Goal: Book appointment/travel/reservation

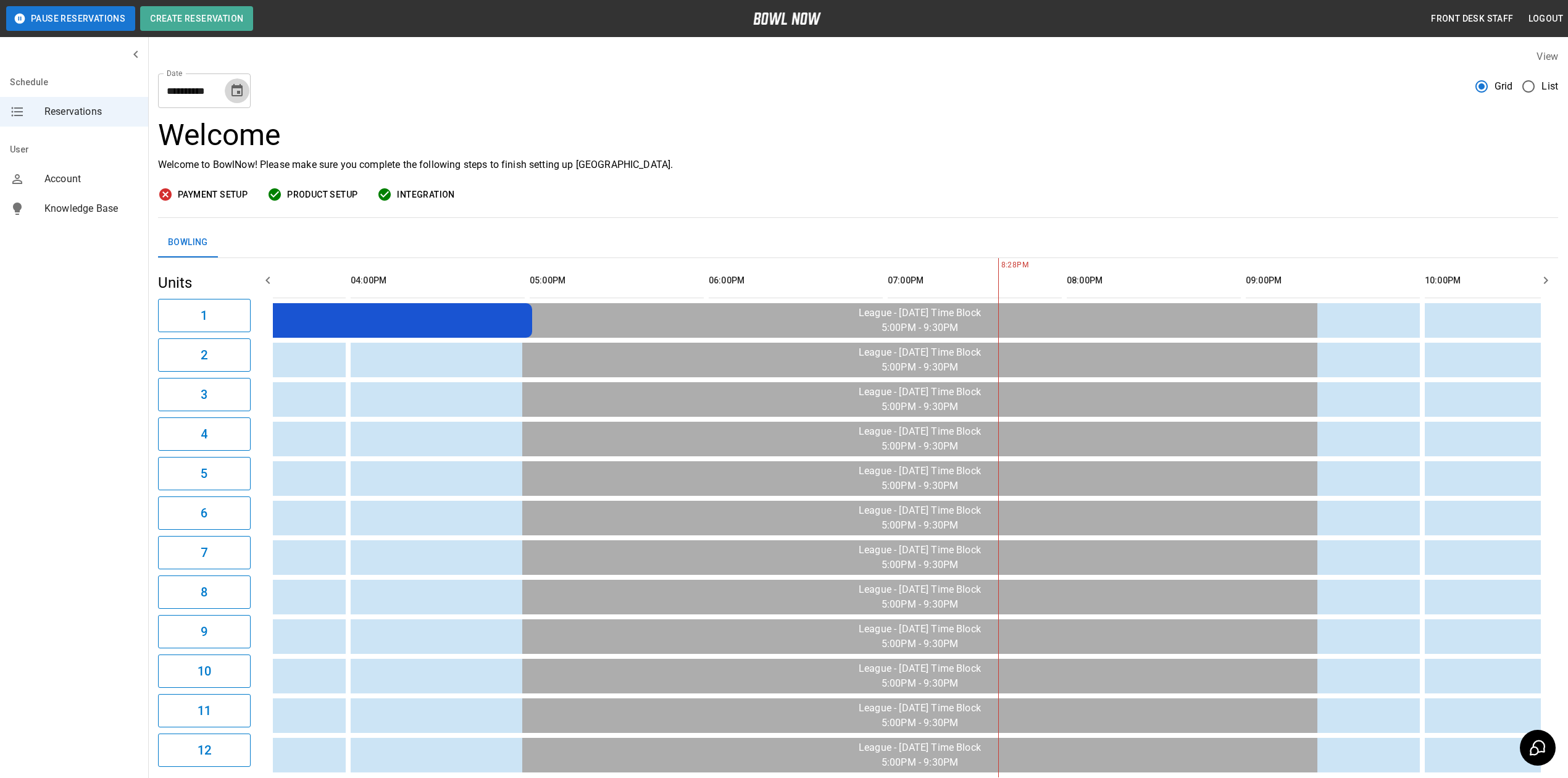
click at [233, 102] on button "Choose date, selected date is Sep 6, 2025" at bounding box center [237, 90] width 24 height 24
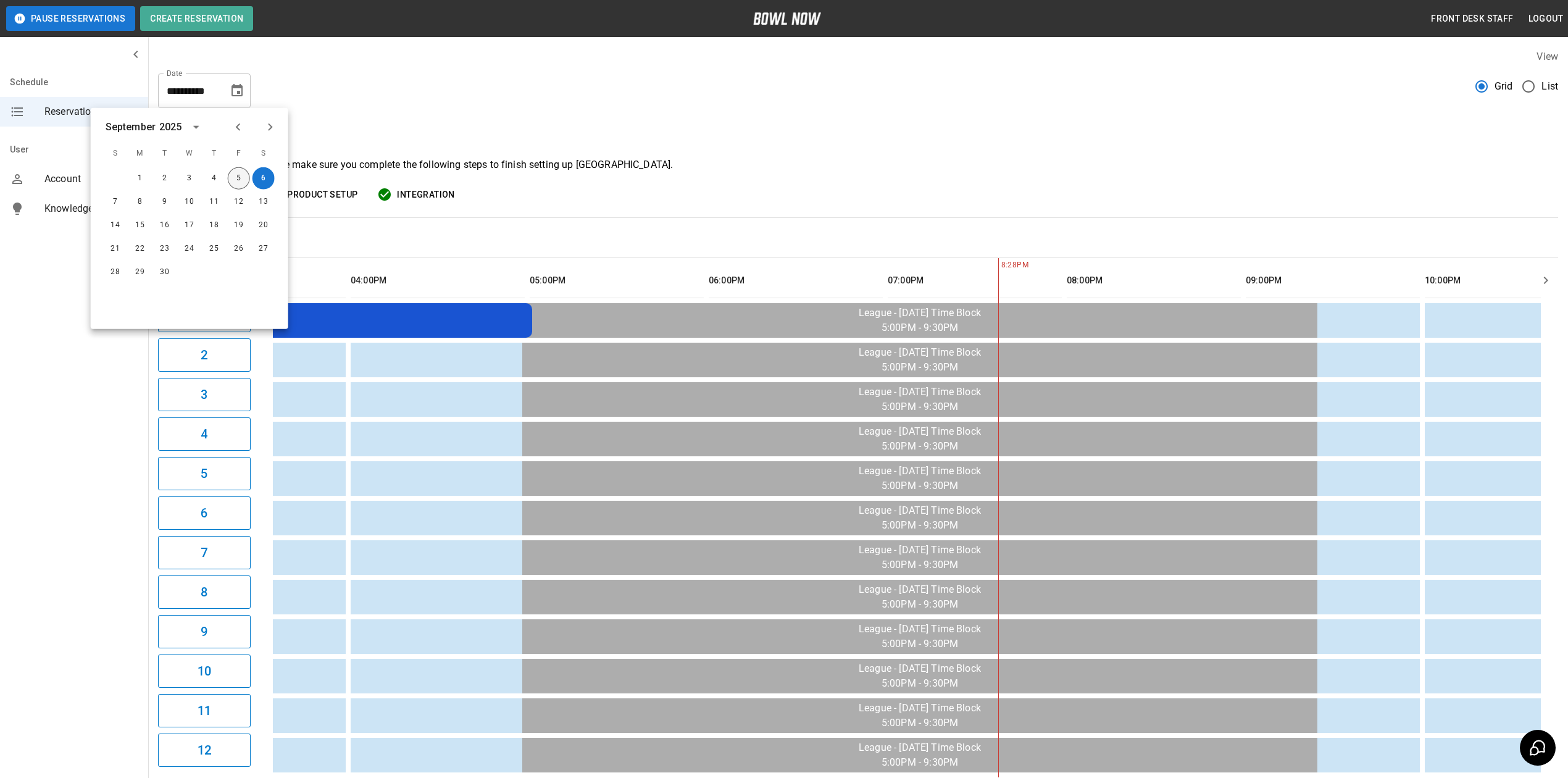
drag, startPoint x: 242, startPoint y: 178, endPoint x: 391, endPoint y: 233, distance: 158.8
click at [242, 178] on button "5" at bounding box center [239, 178] width 22 height 22
type input "**********"
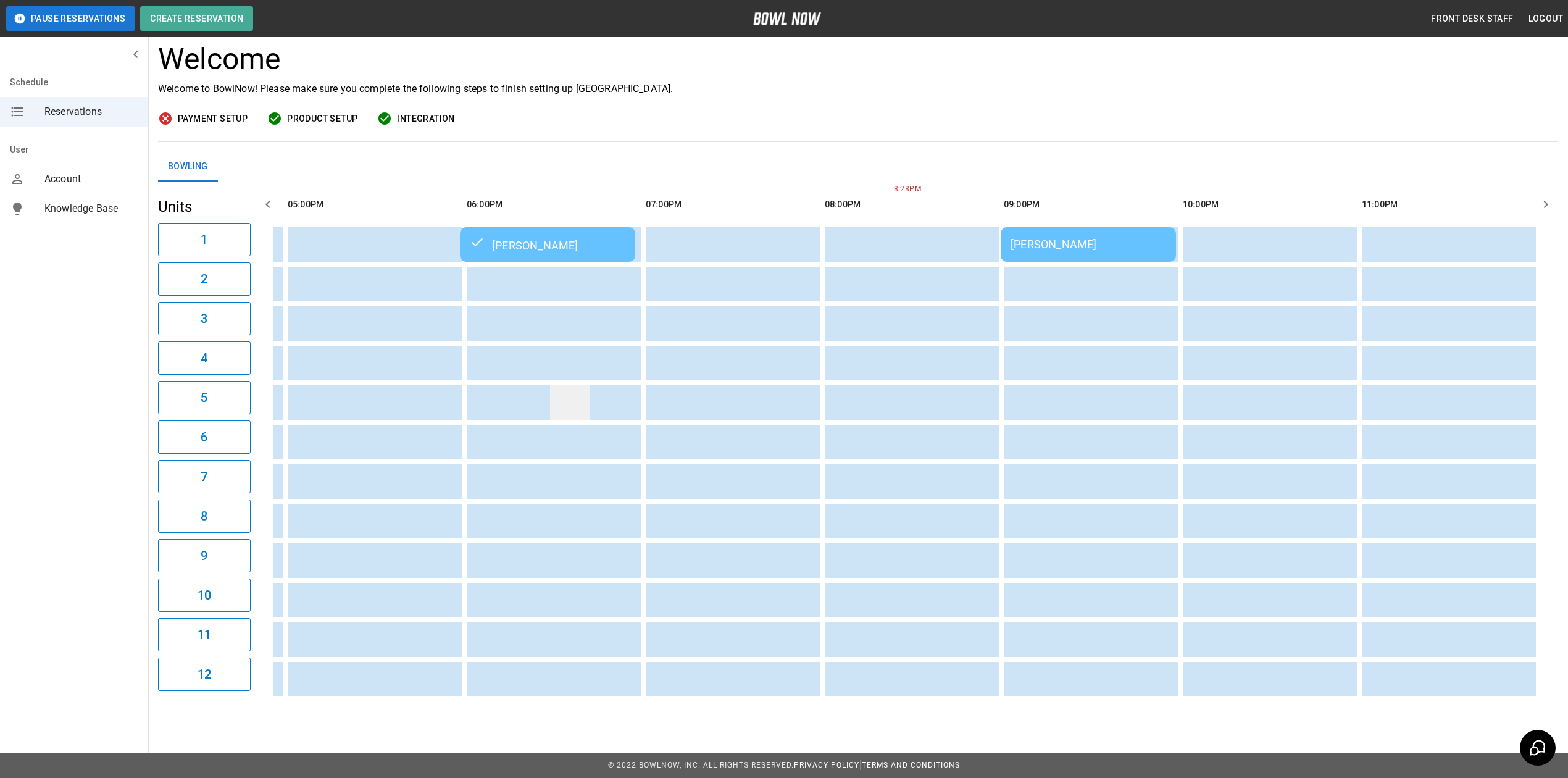
scroll to position [89, 0]
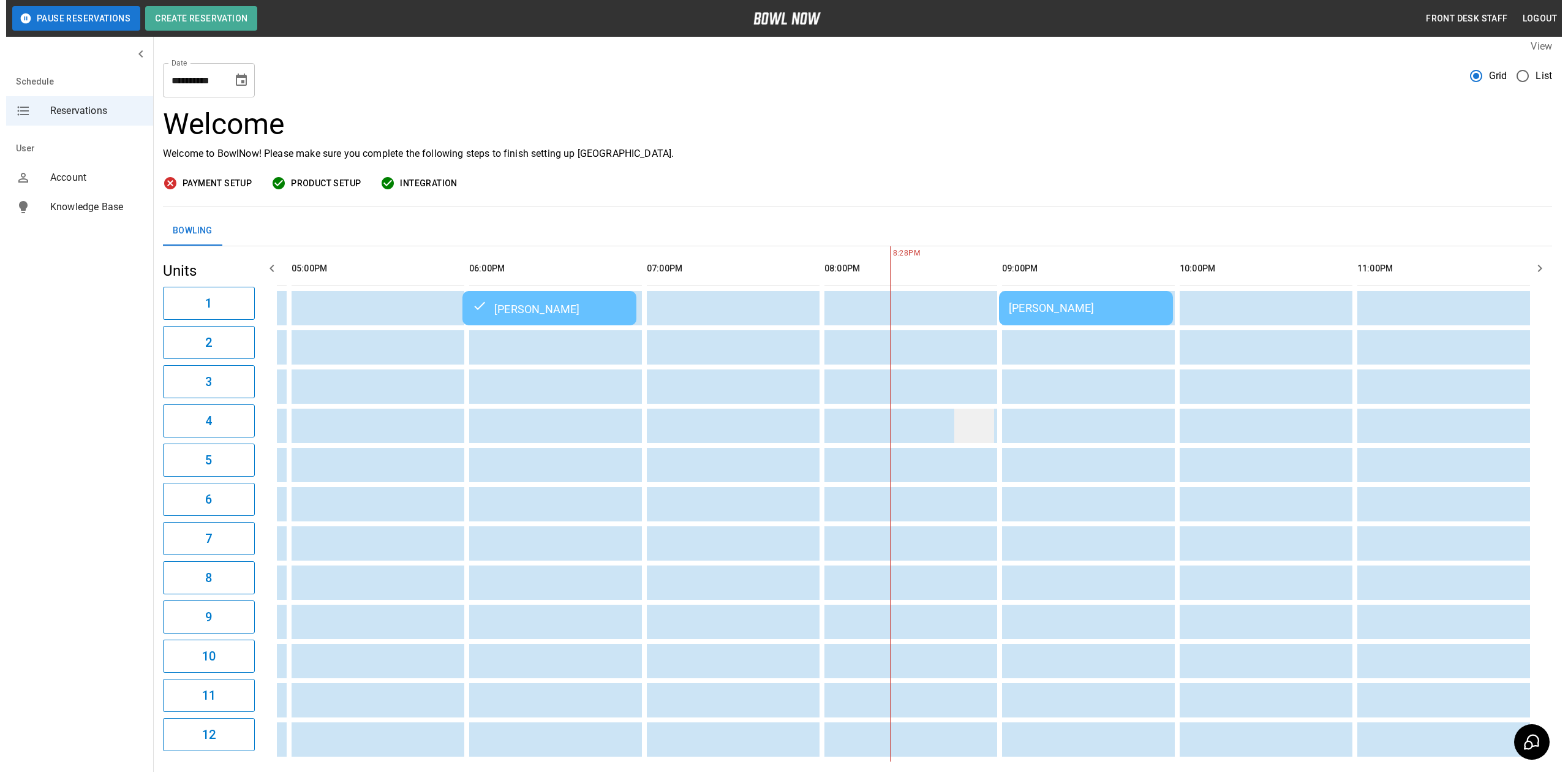
scroll to position [88, 0]
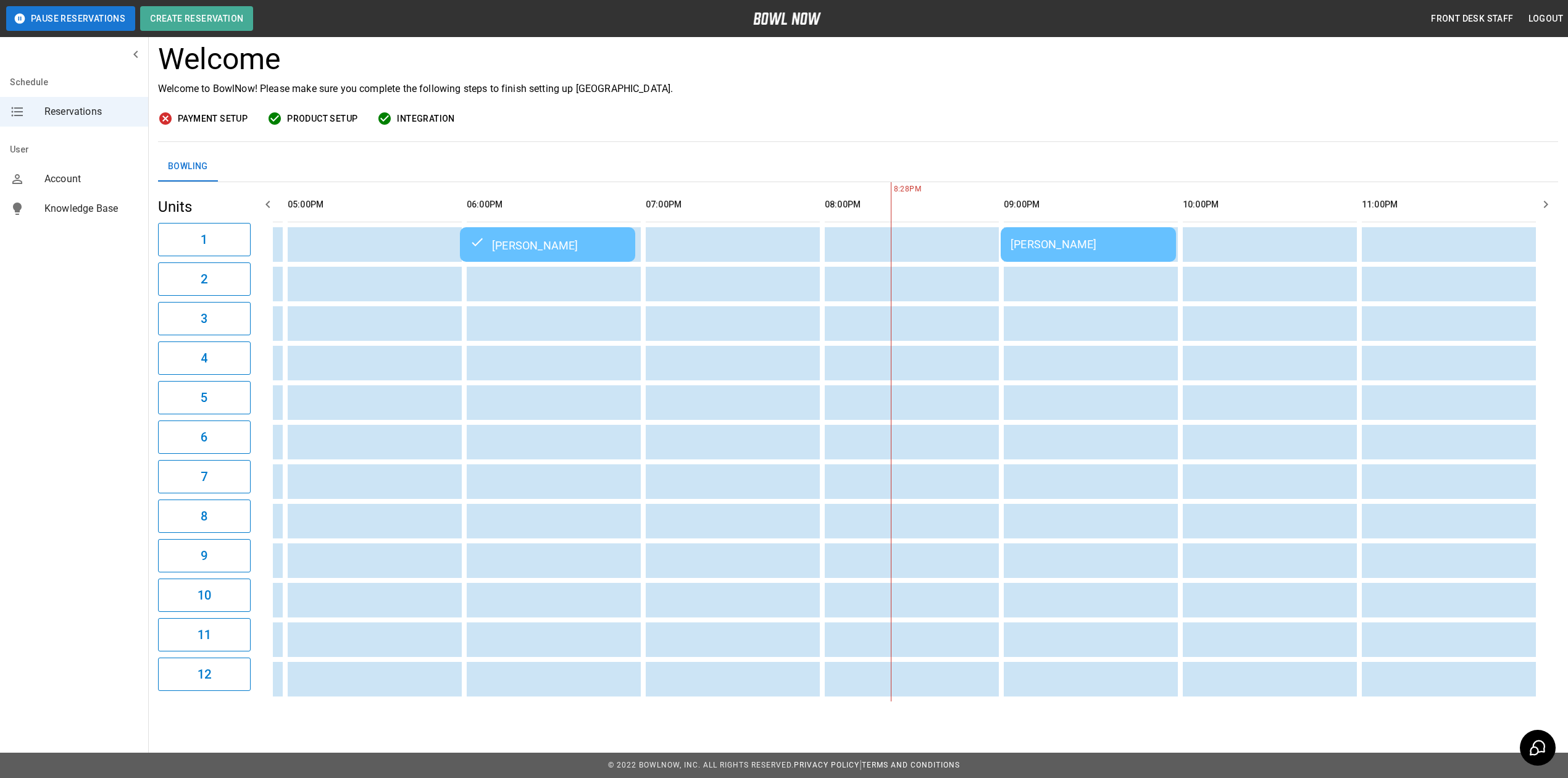
click at [1074, 237] on div "[PERSON_NAME]" at bounding box center [1088, 244] width 156 height 13
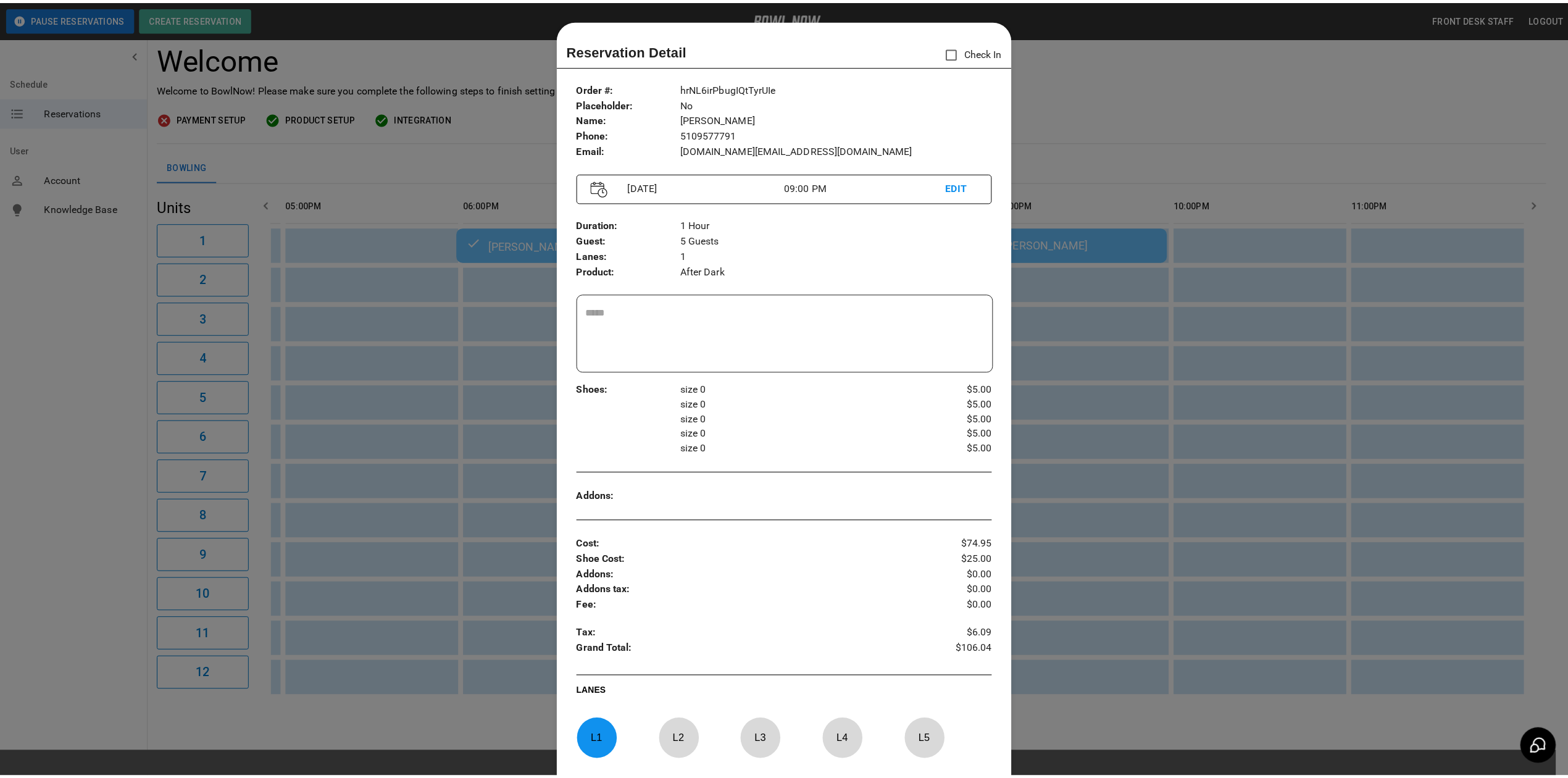
scroll to position [19, 0]
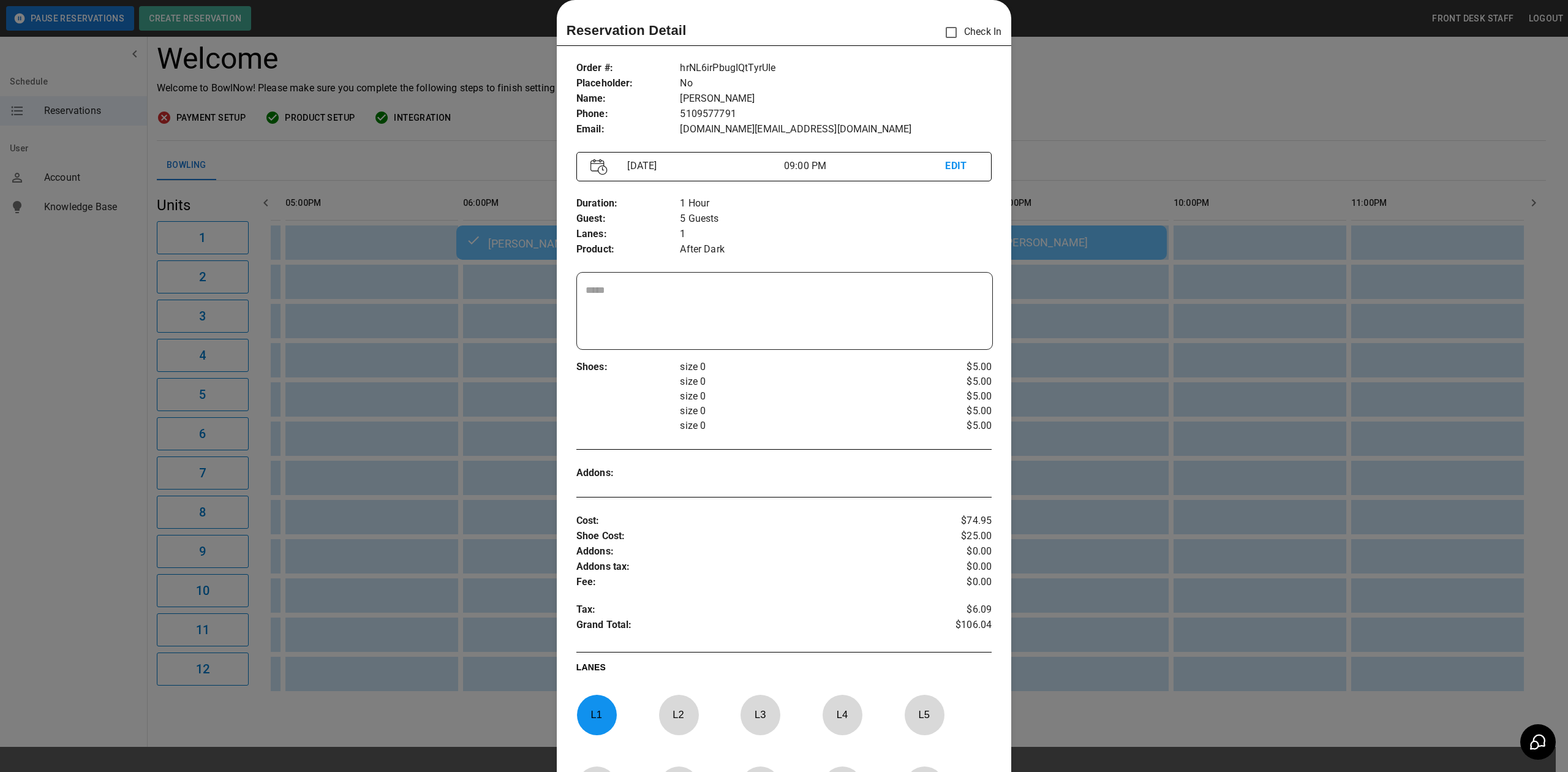
click at [1088, 102] on div at bounding box center [784, 386] width 1568 height 772
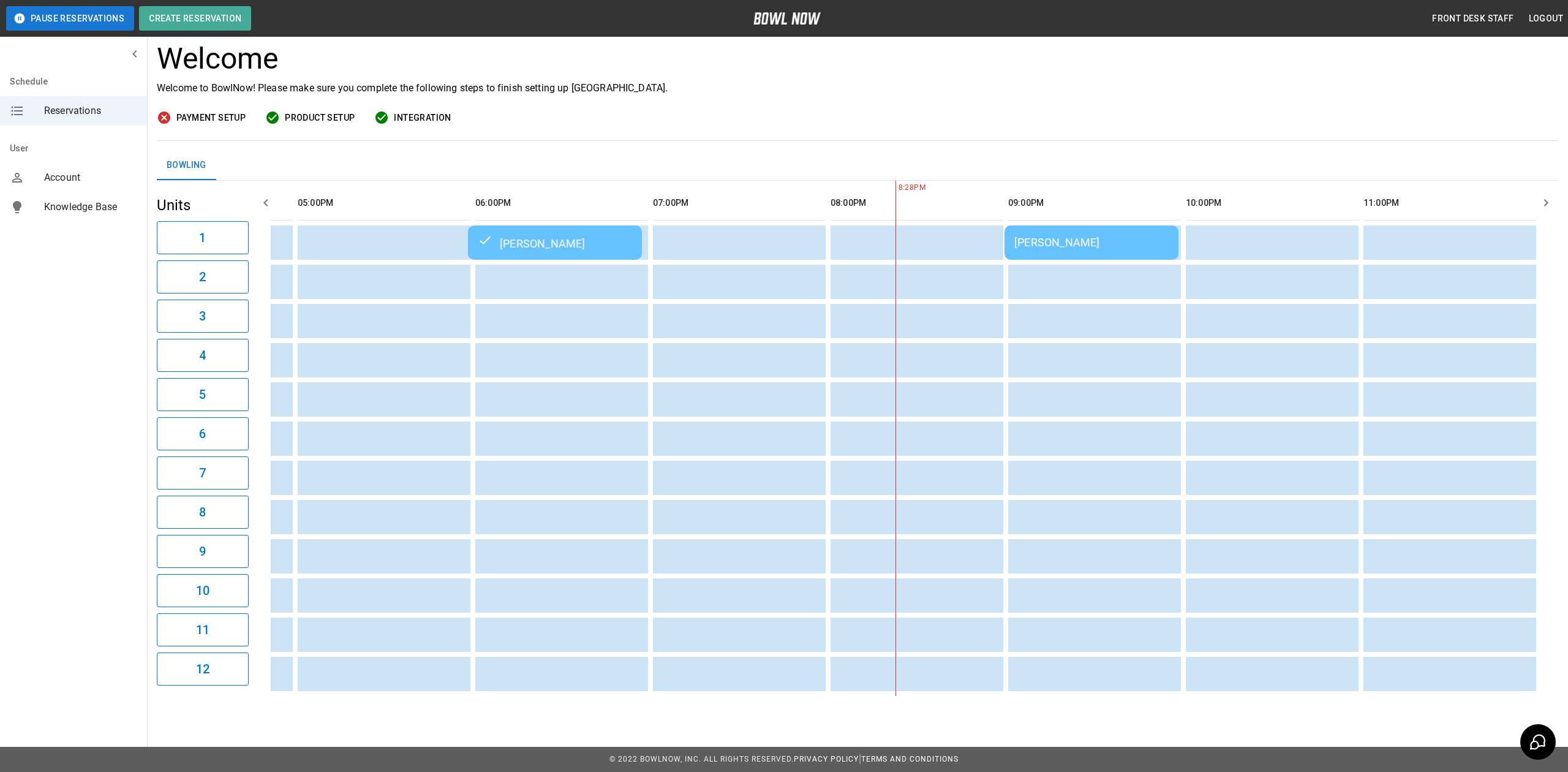
scroll to position [0, 1059]
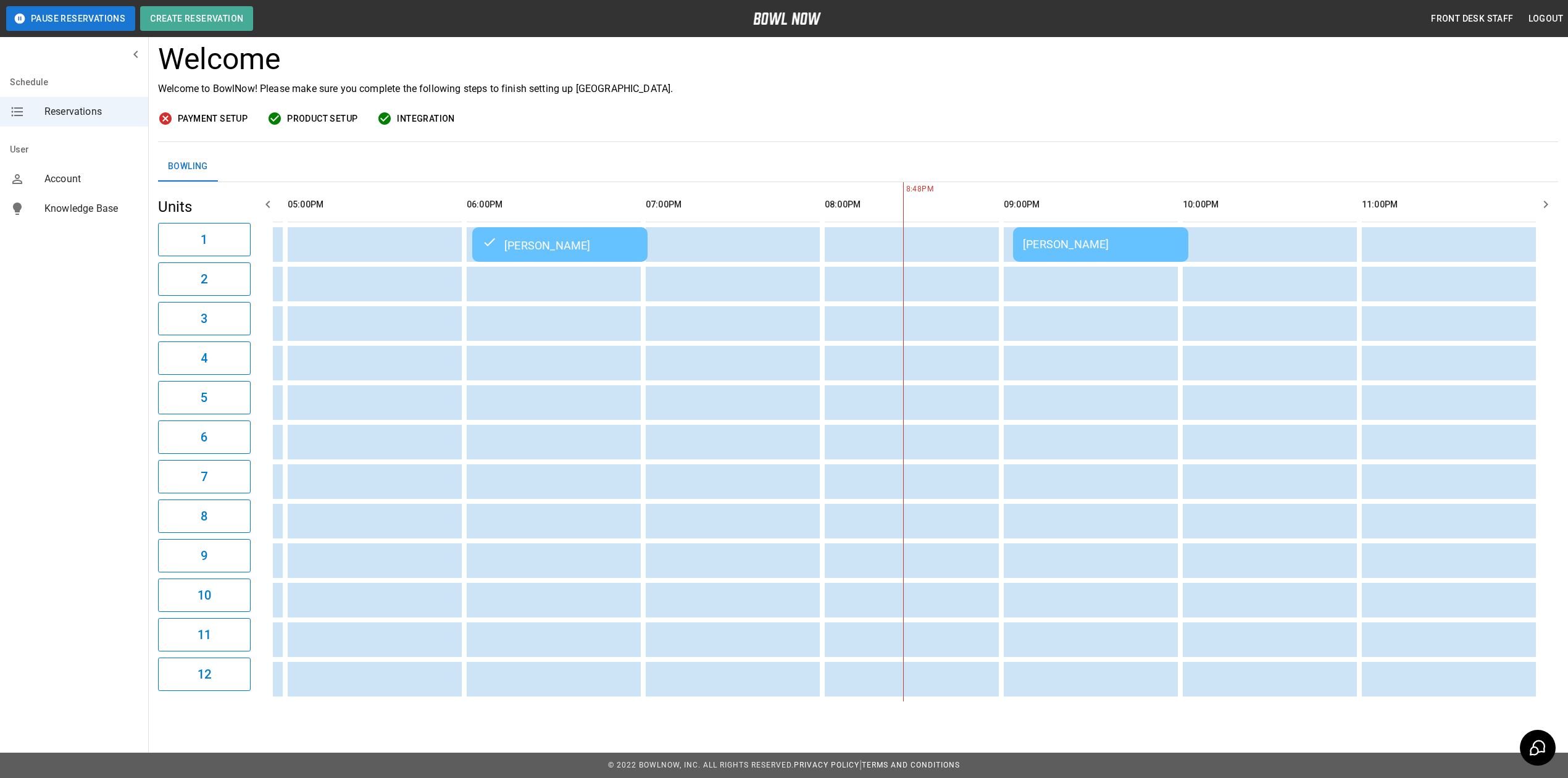
click at [1092, 237] on div "[PERSON_NAME]" at bounding box center [1101, 244] width 156 height 13
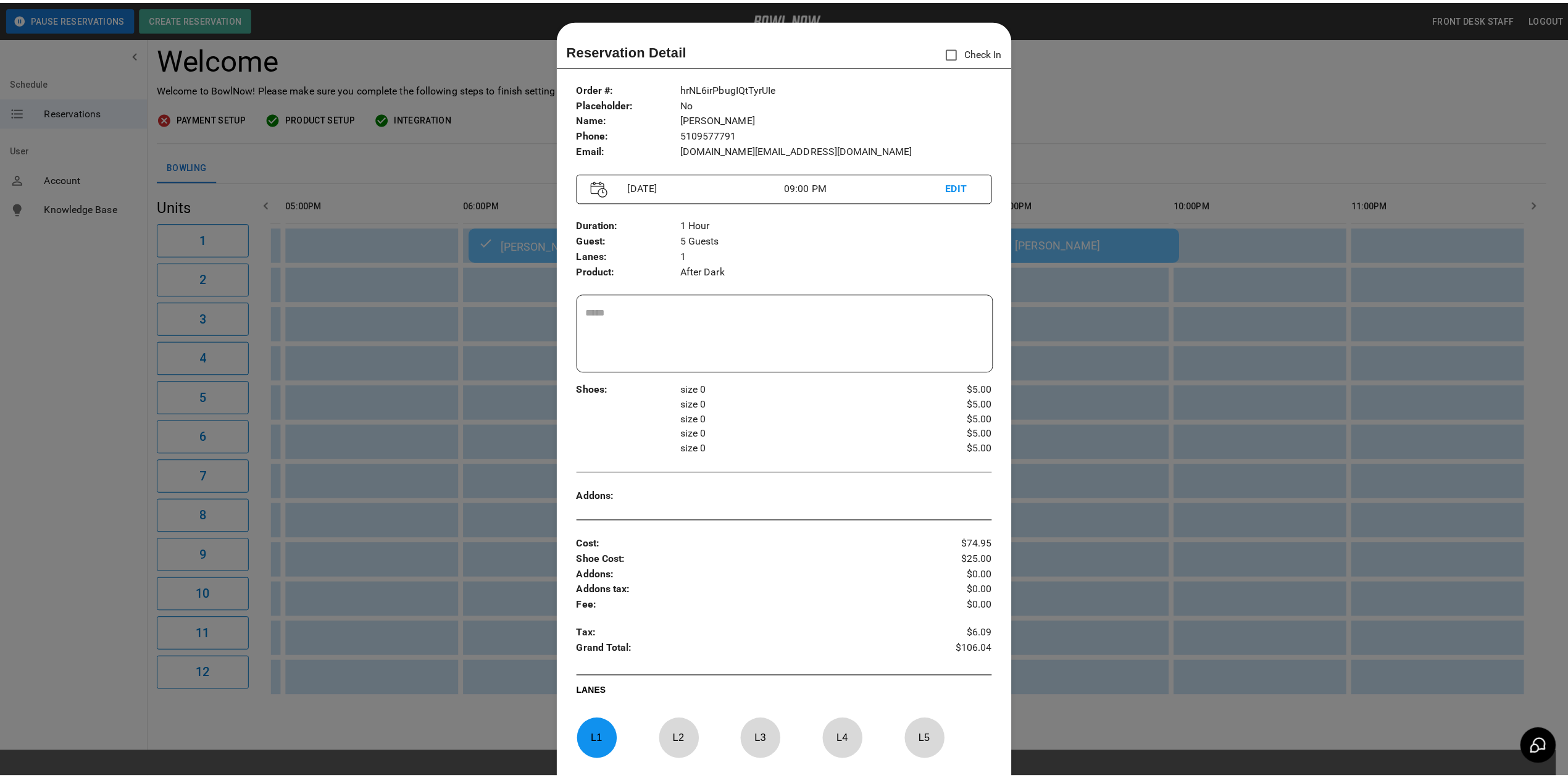
scroll to position [19, 0]
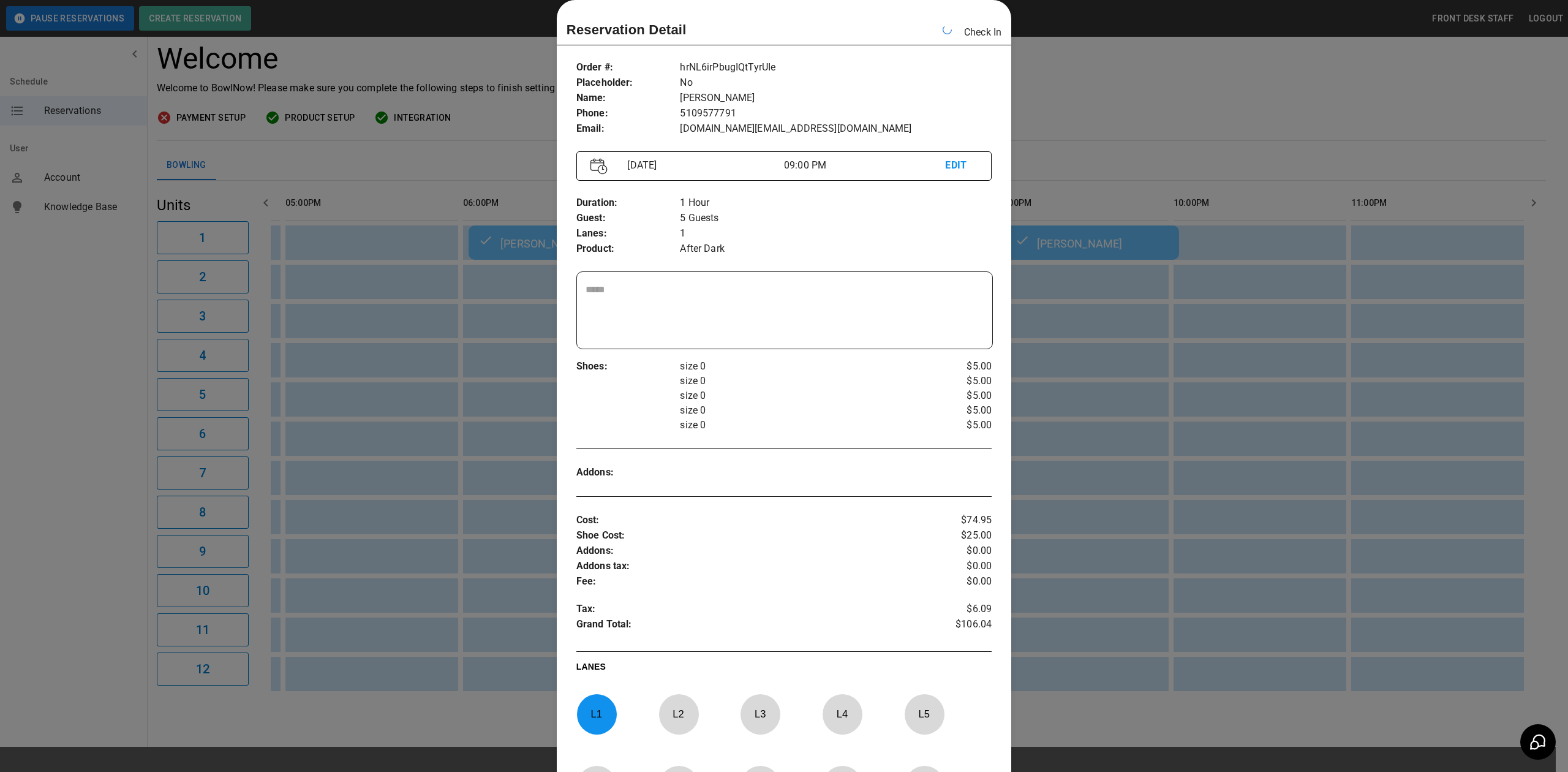
click at [1110, 113] on div at bounding box center [784, 386] width 1568 height 772
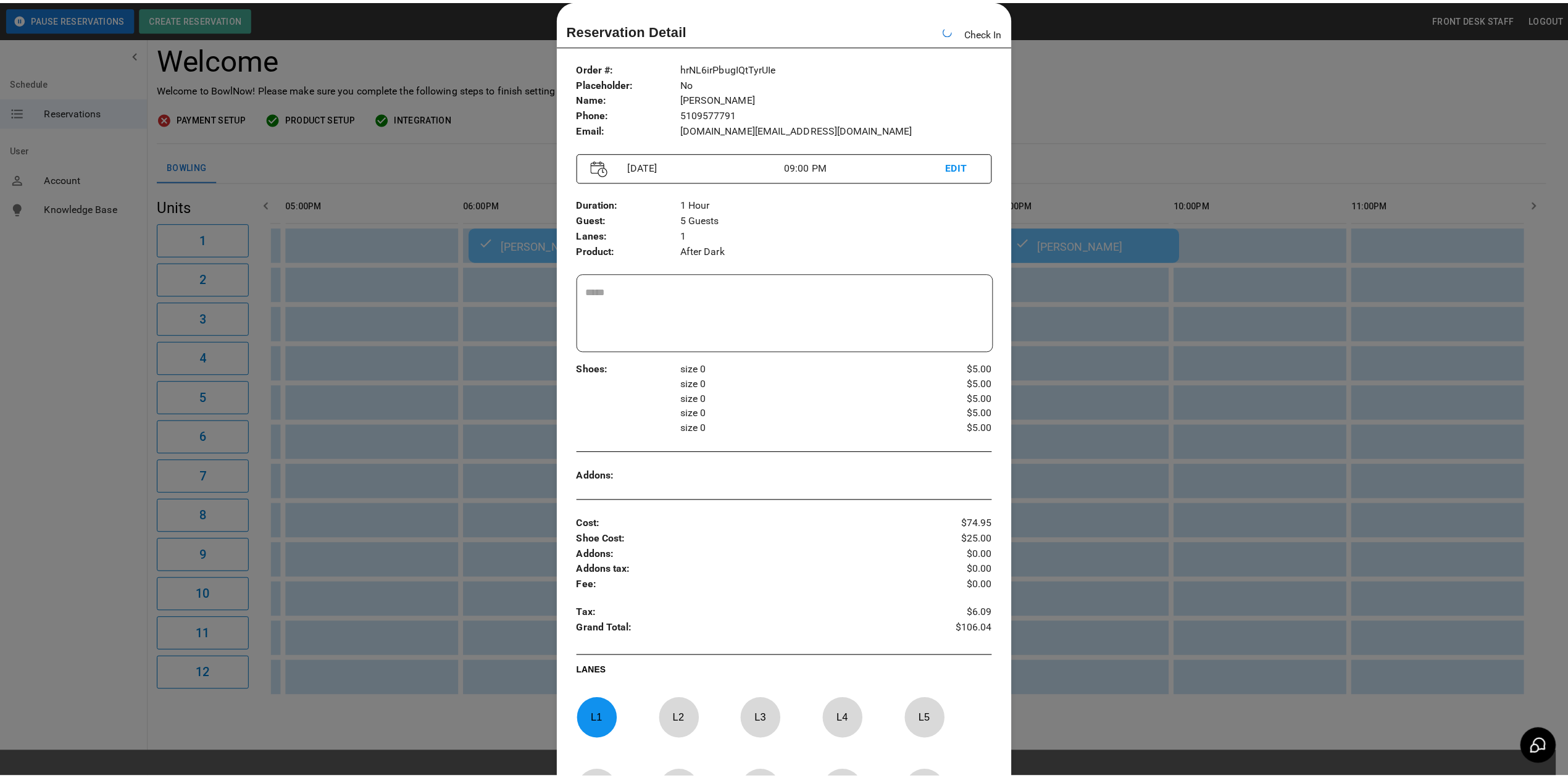
scroll to position [0, 1035]
